Goal: Task Accomplishment & Management: Use online tool/utility

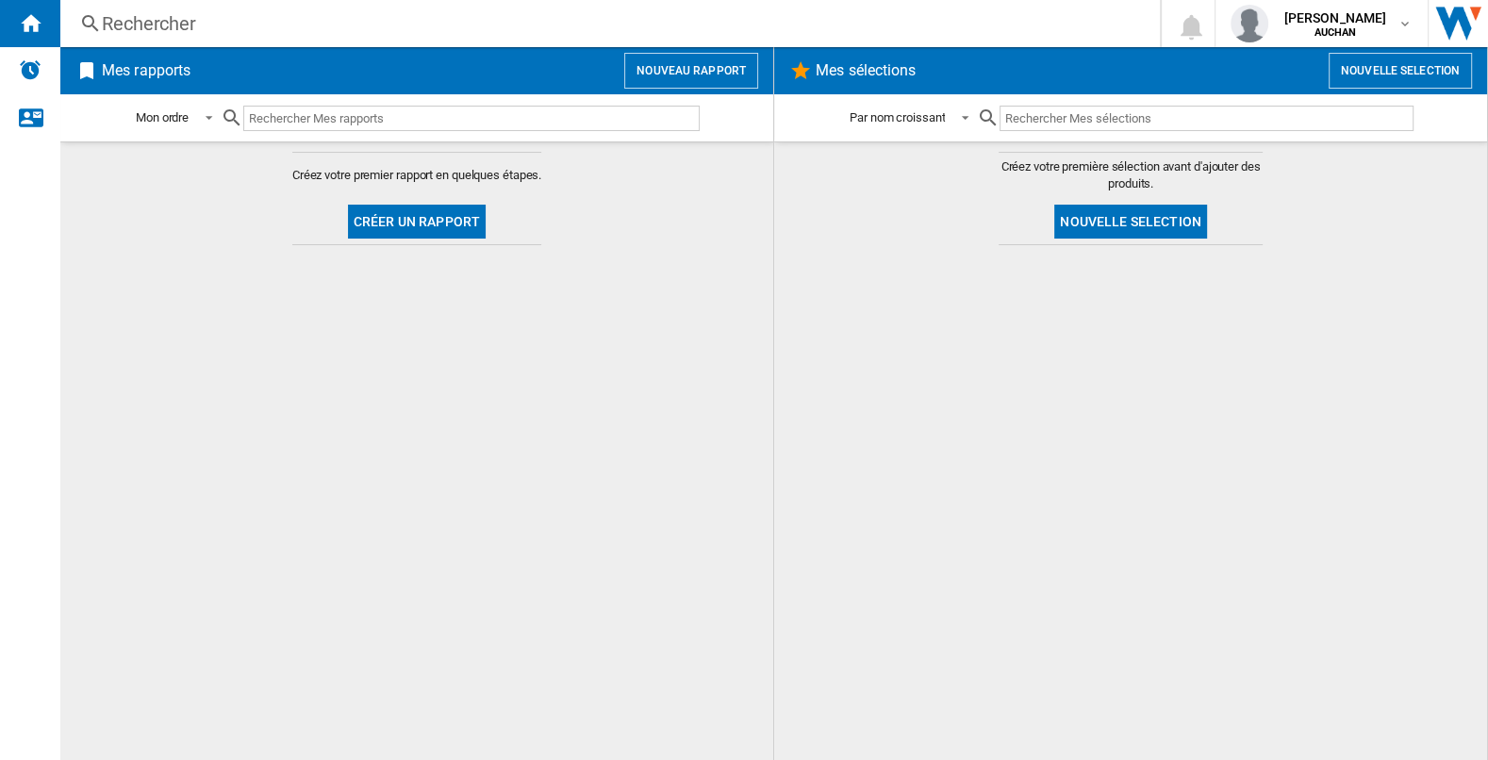
click at [699, 68] on button "Nouveau rapport" at bounding box center [691, 71] width 134 height 36
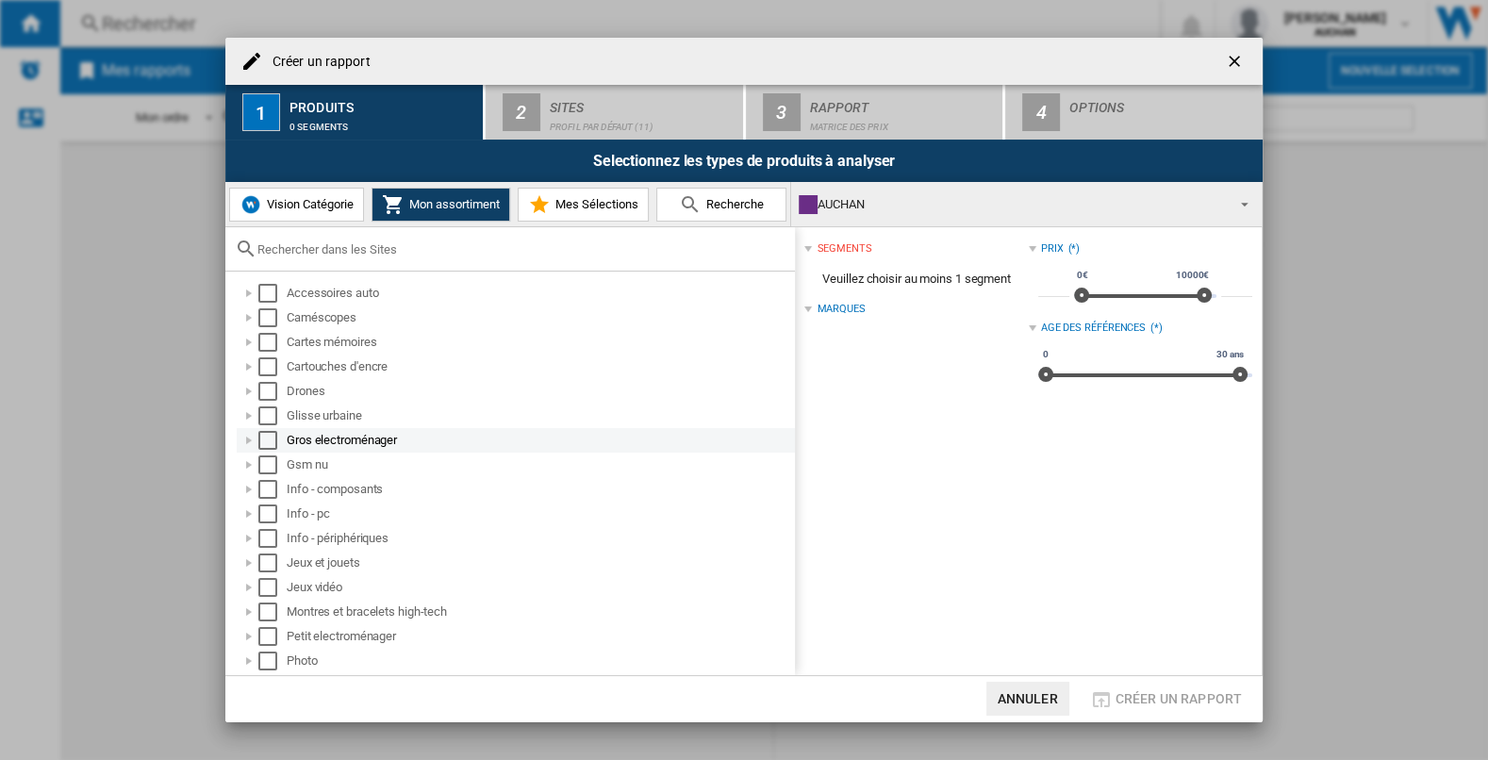
scroll to position [72, 0]
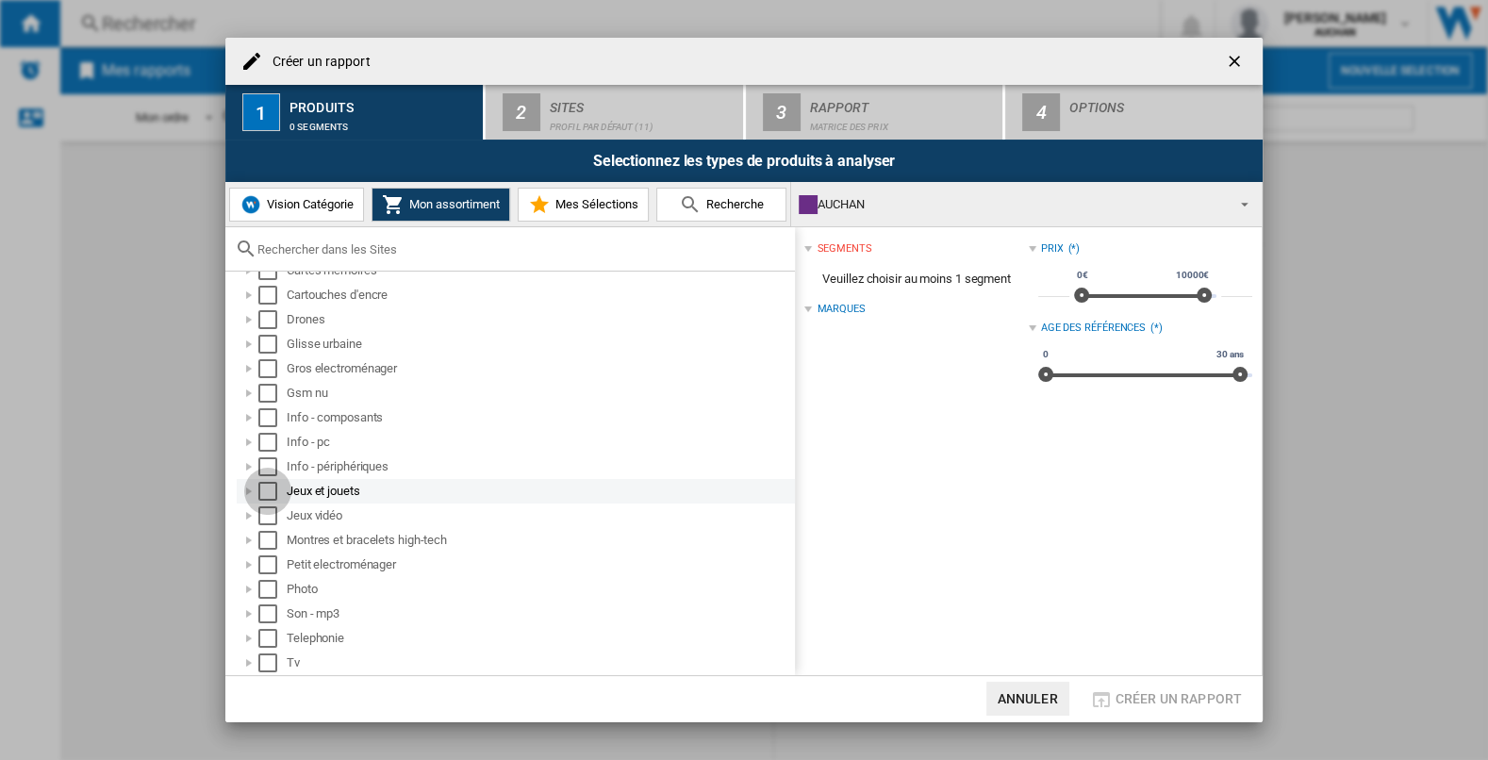
click at [268, 489] on div "Select" at bounding box center [267, 491] width 19 height 19
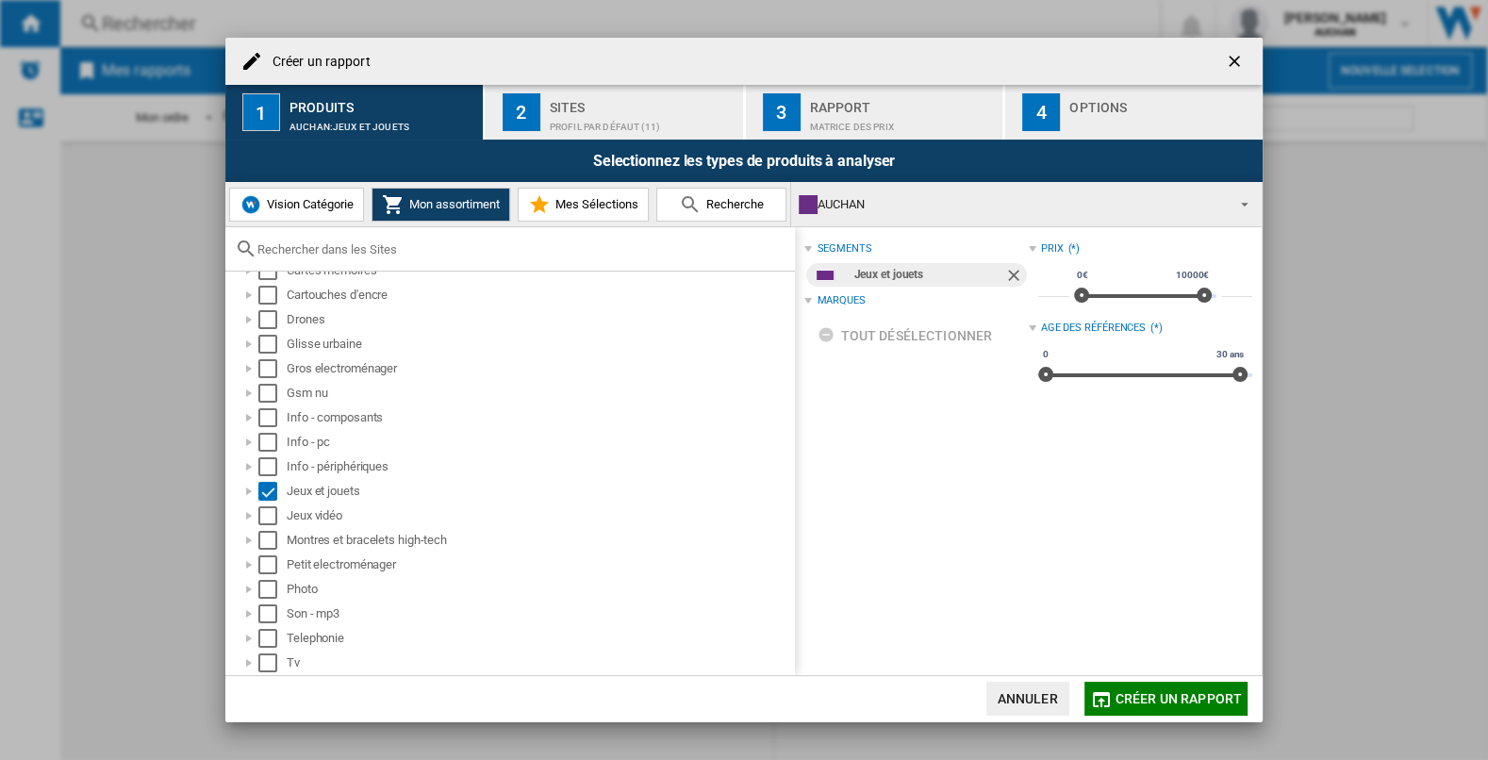
click at [645, 133] on button "2 Sites Profil par défaut (11)" at bounding box center [614, 112] width 259 height 55
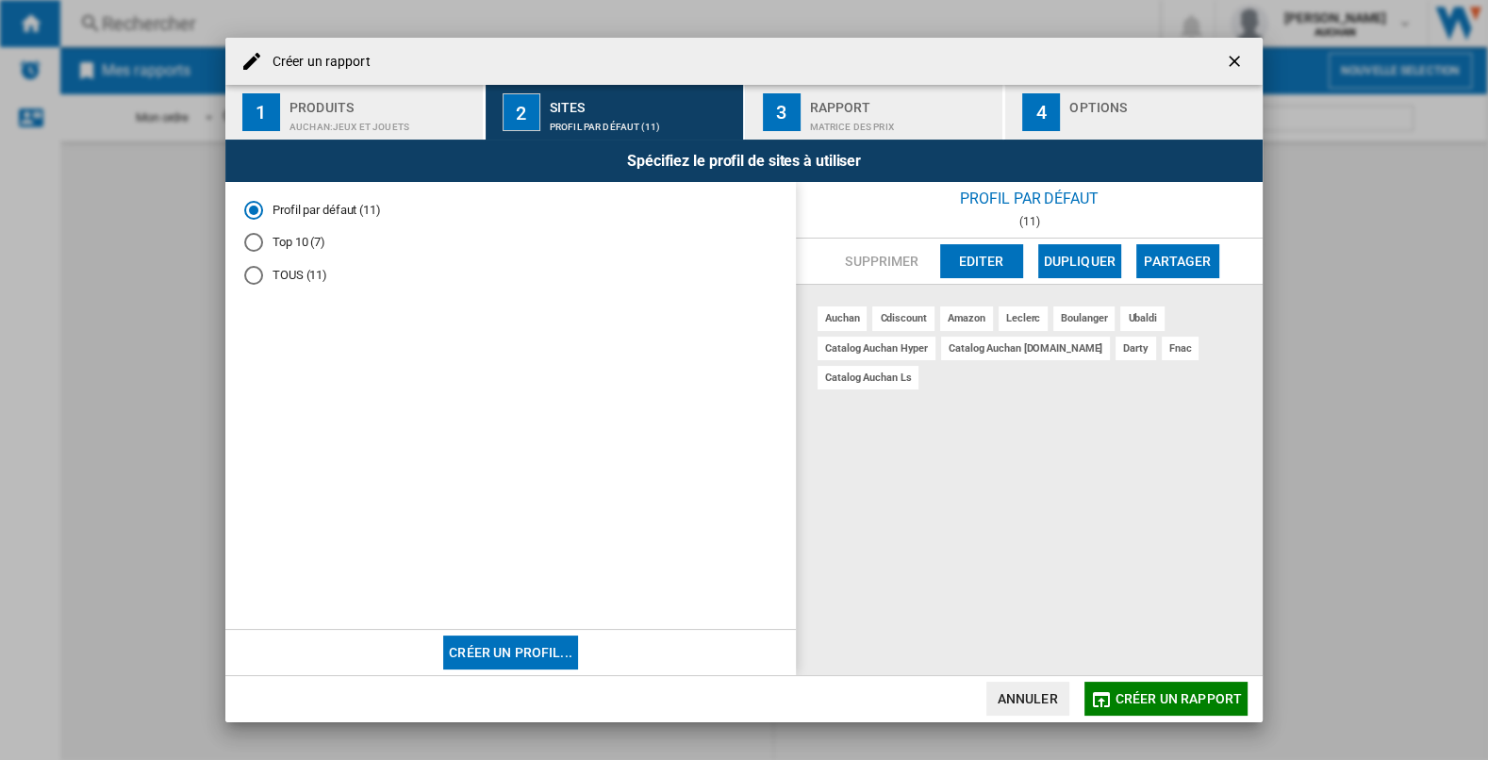
click at [280, 238] on md-radio-button "Top 10 (7)" at bounding box center [510, 243] width 533 height 18
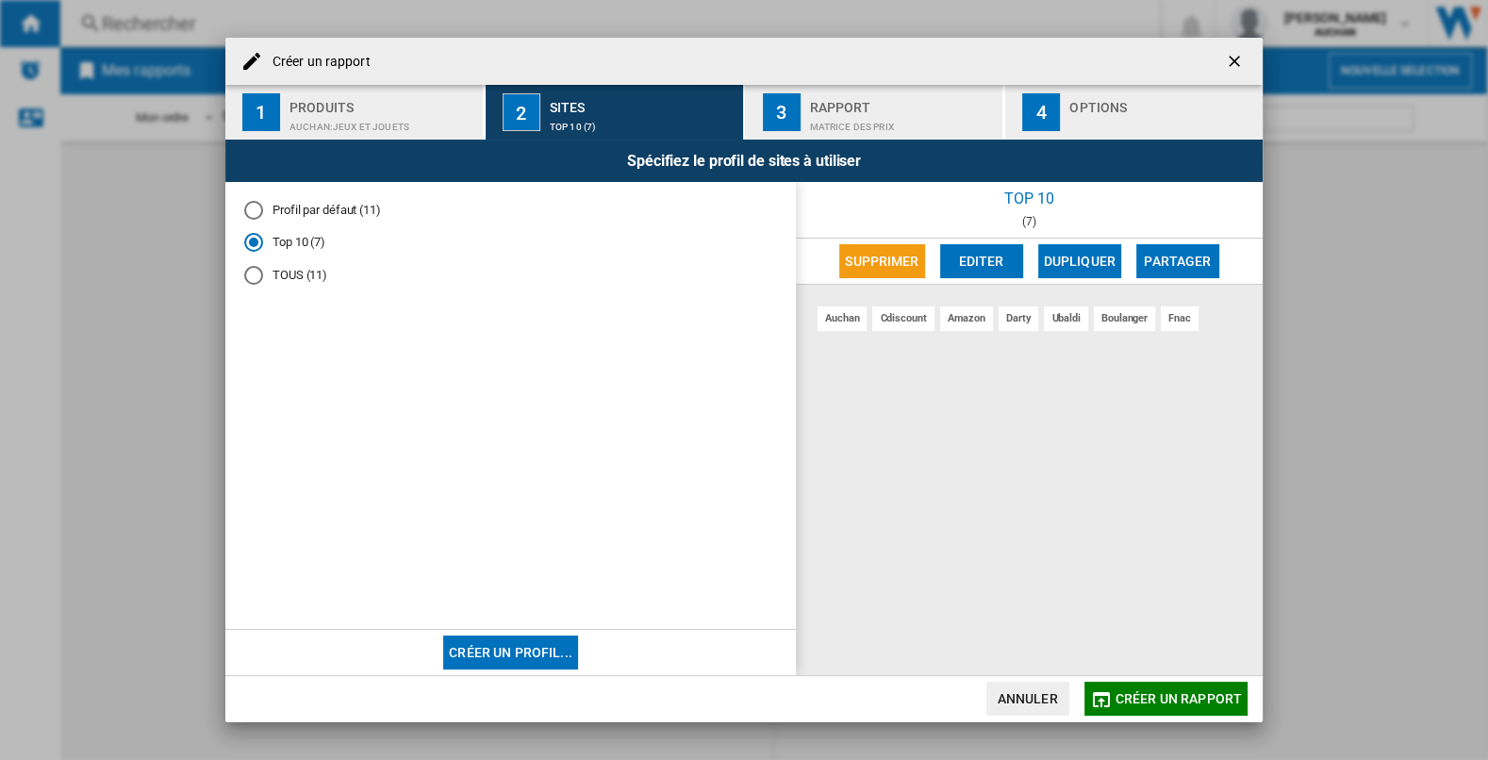
click at [293, 281] on md-radio-button "TOUS (11)" at bounding box center [510, 276] width 533 height 18
click at [969, 267] on button "Editer" at bounding box center [981, 261] width 83 height 34
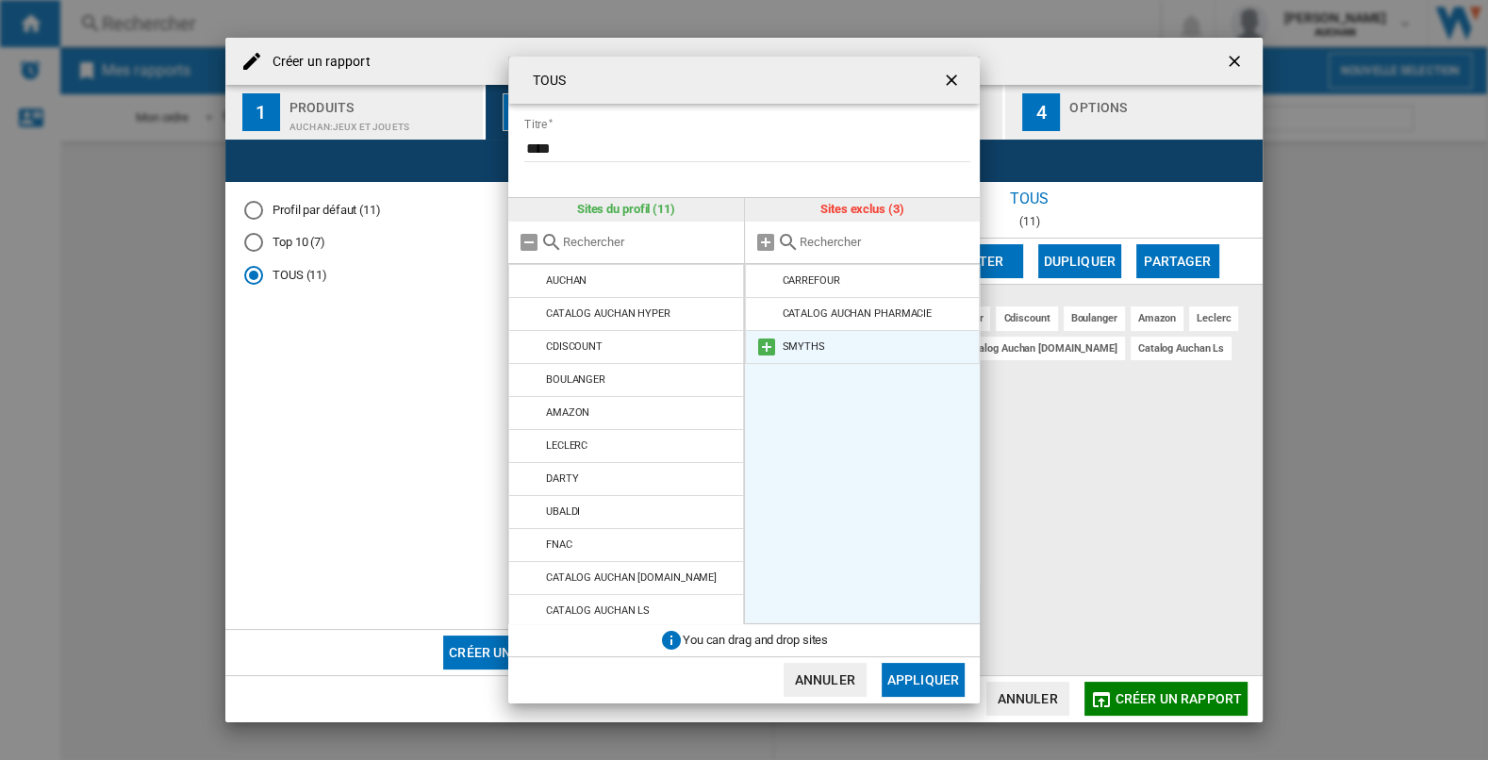
click at [765, 343] on md-icon at bounding box center [766, 347] width 23 height 23
click at [769, 278] on md-icon at bounding box center [766, 281] width 23 height 23
click at [935, 674] on button "Appliquer" at bounding box center [922, 680] width 83 height 34
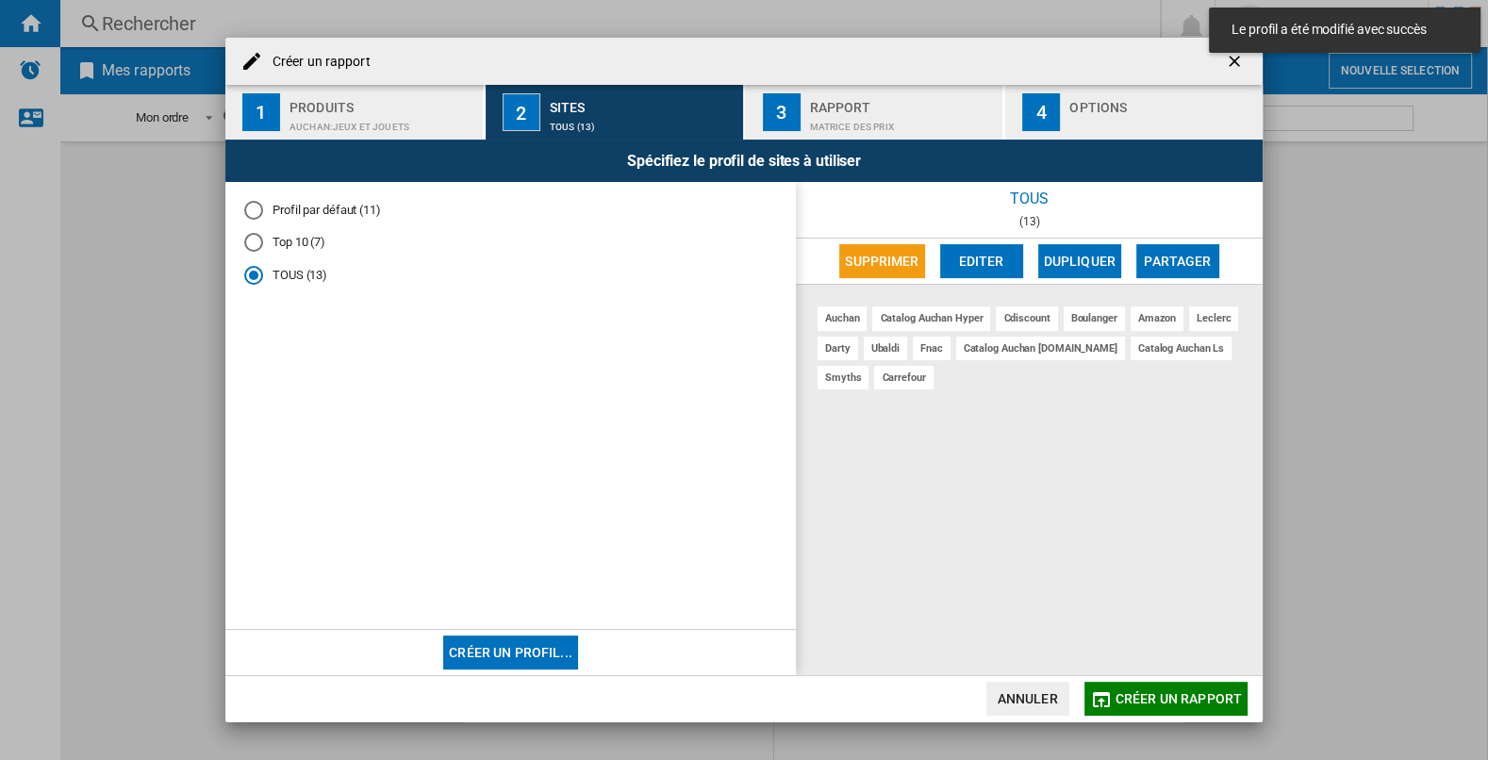
click at [1133, 691] on span "Créer un rapport" at bounding box center [1178, 698] width 126 height 15
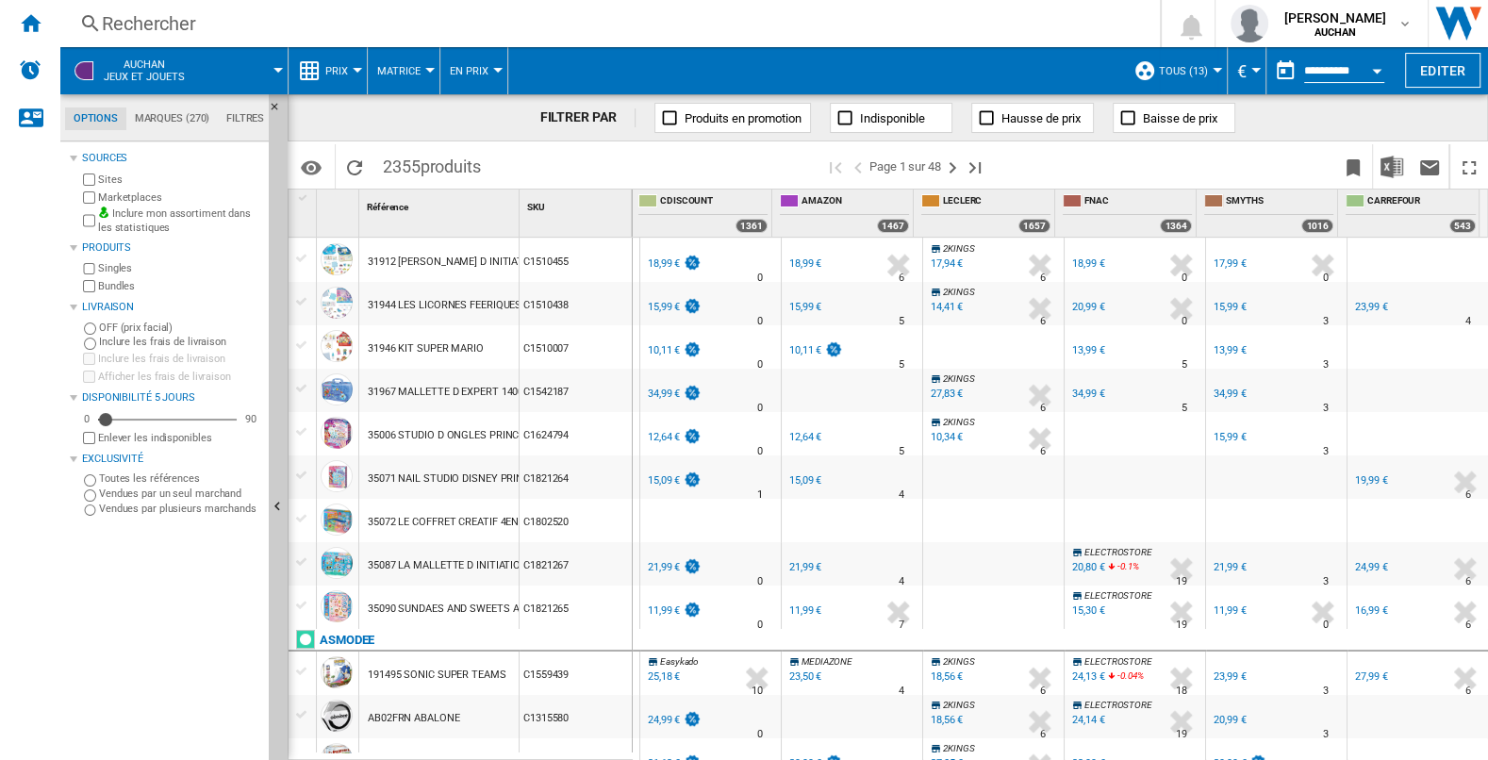
scroll to position [360, 0]
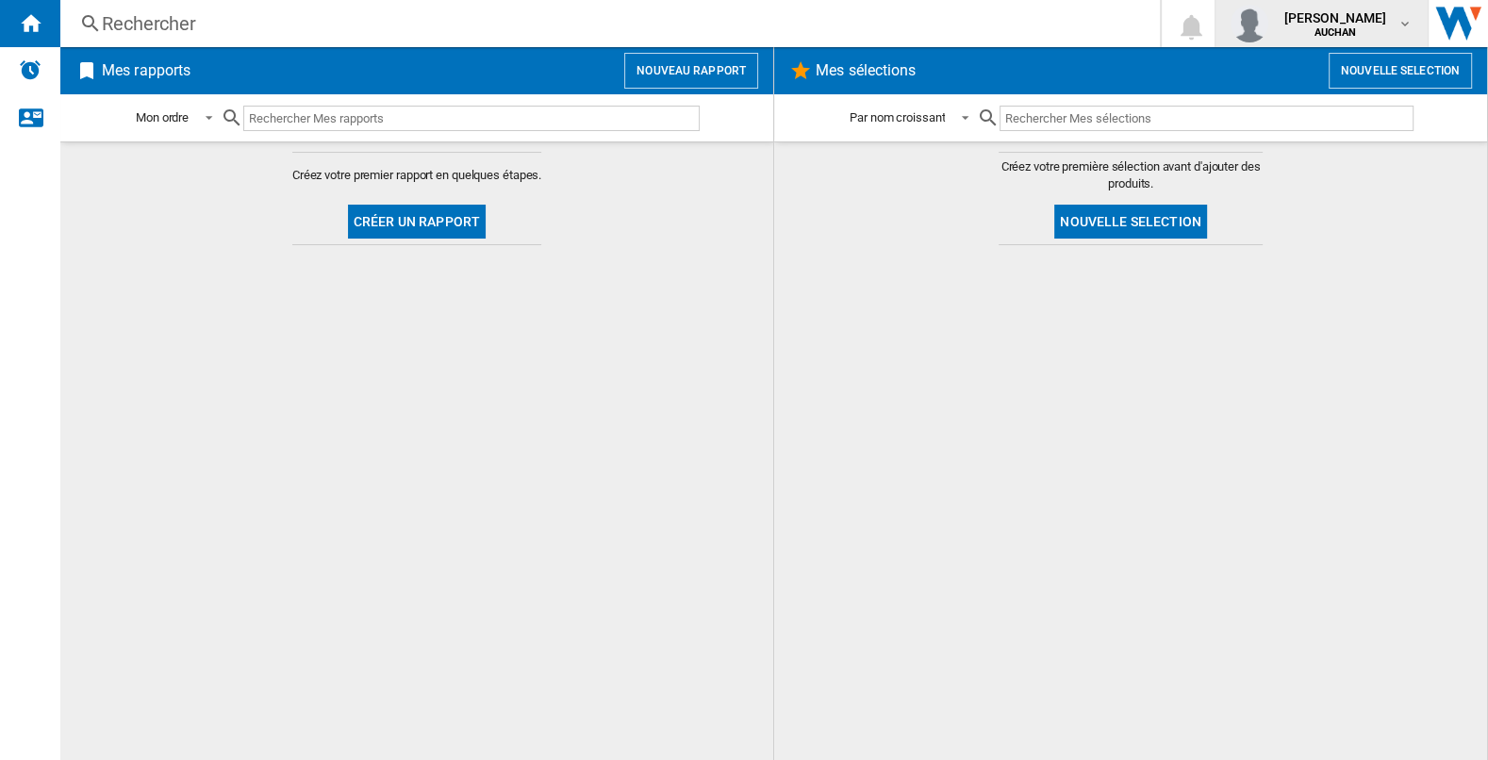
click at [1267, 42] on button "abdel halim mebarkia AUCHAN" at bounding box center [1321, 23] width 212 height 47
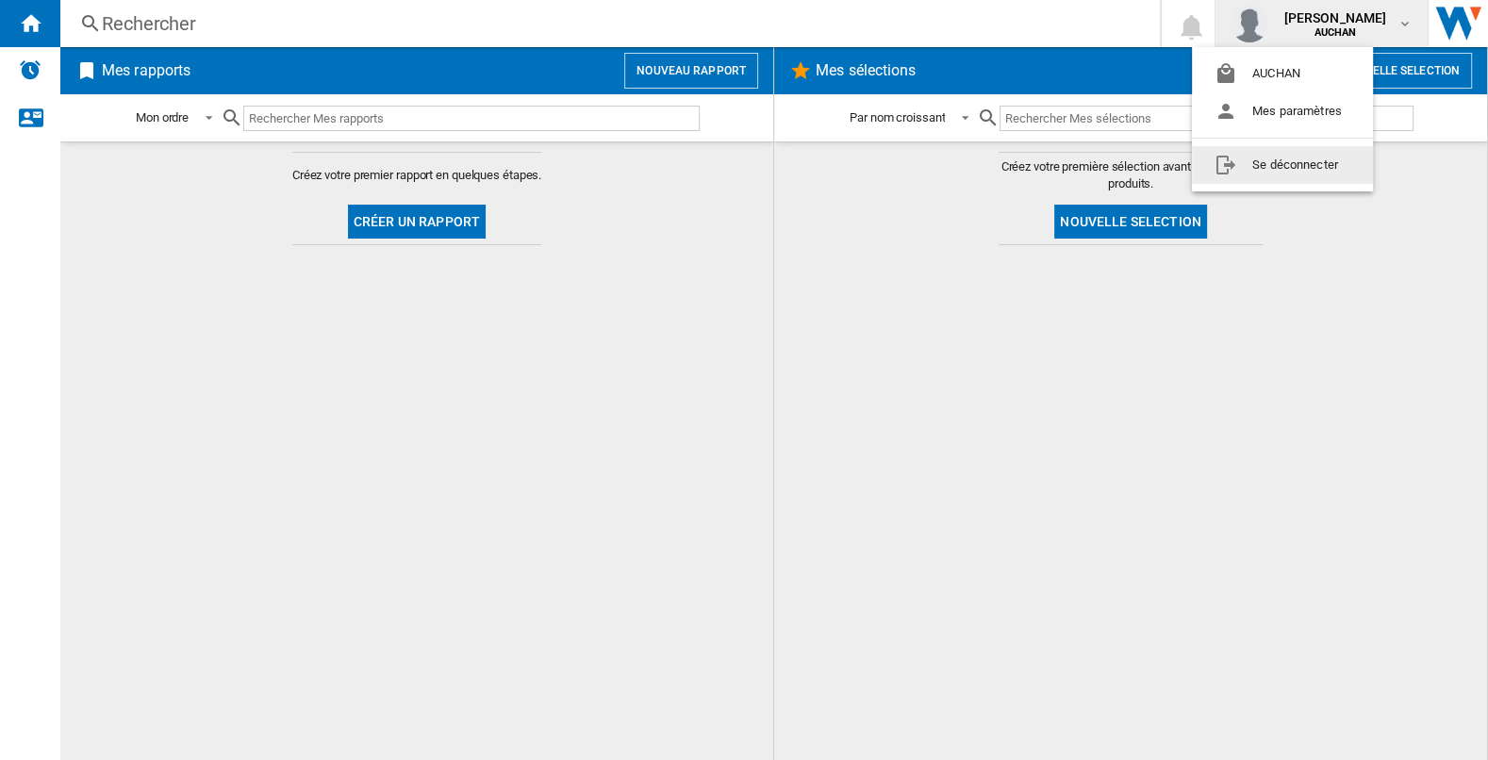
click at [1258, 160] on button "Se déconnecter" at bounding box center [1282, 165] width 181 height 38
